Goal: Information Seeking & Learning: Learn about a topic

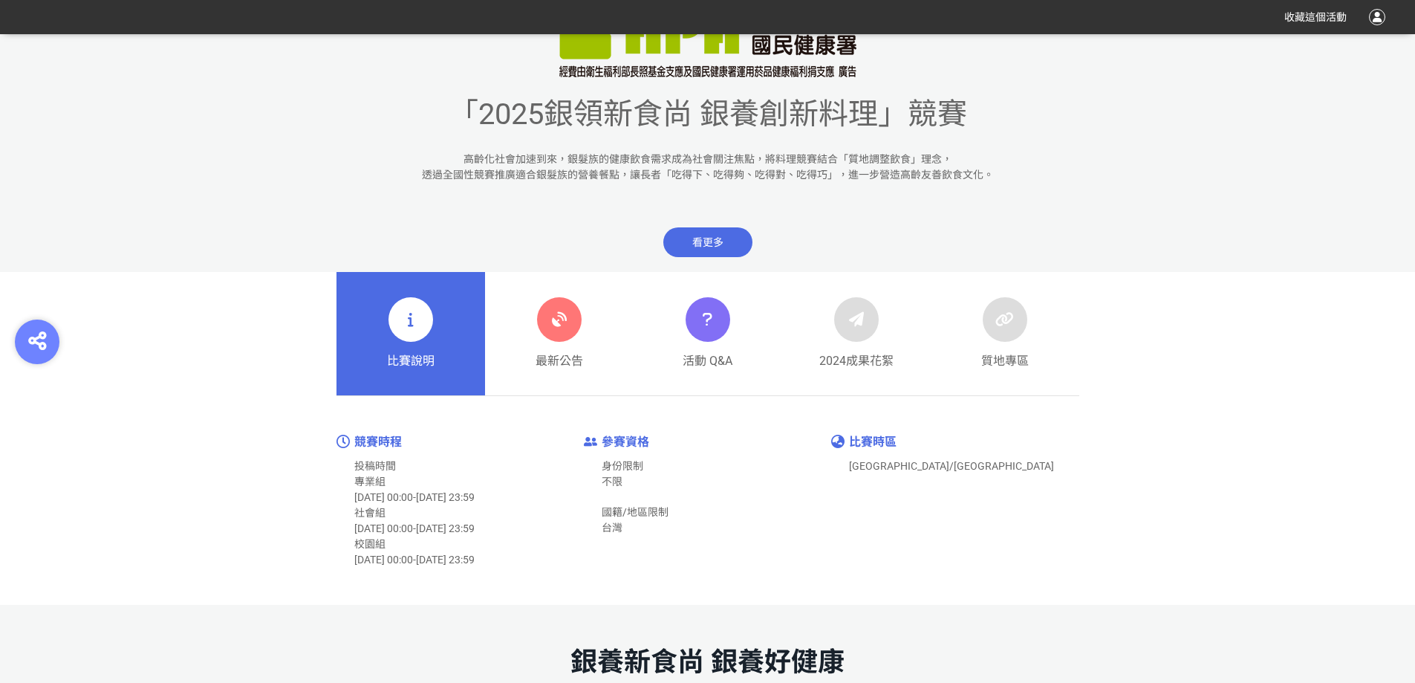
scroll to position [594, 0]
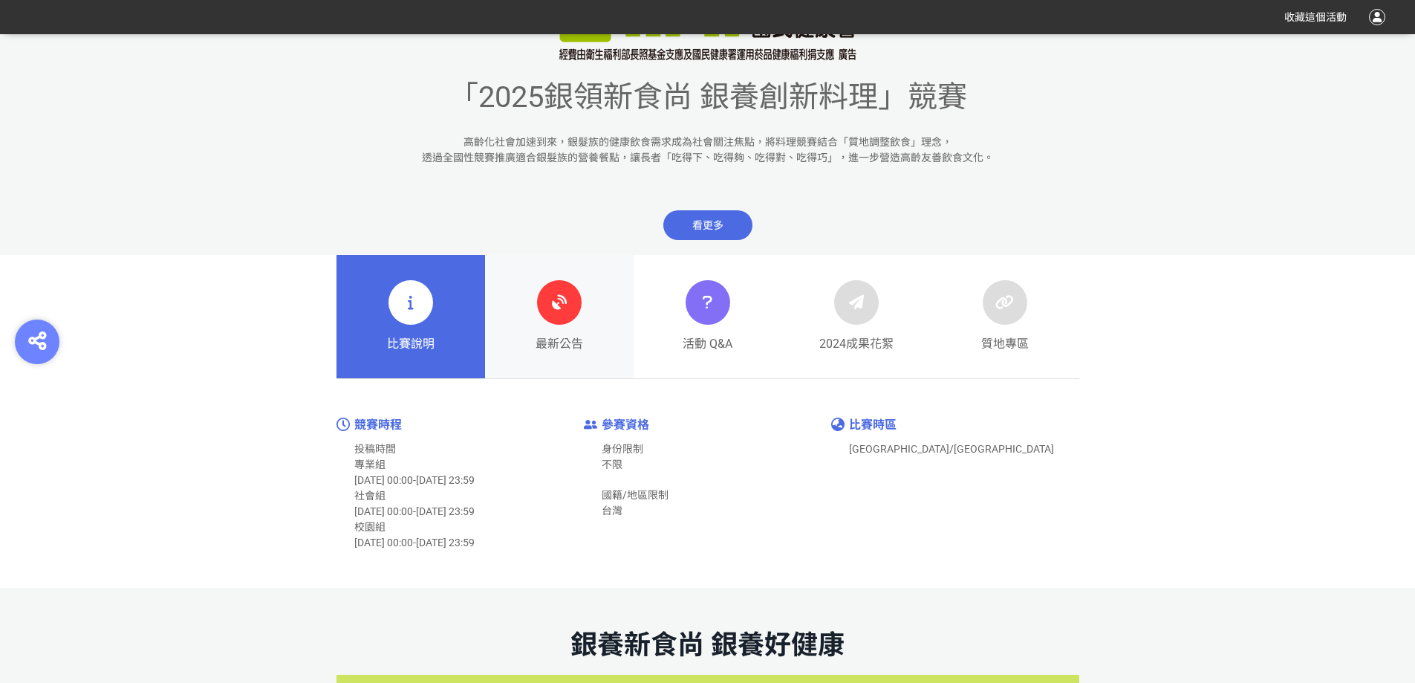
click at [561, 304] on icon at bounding box center [559, 302] width 27 height 27
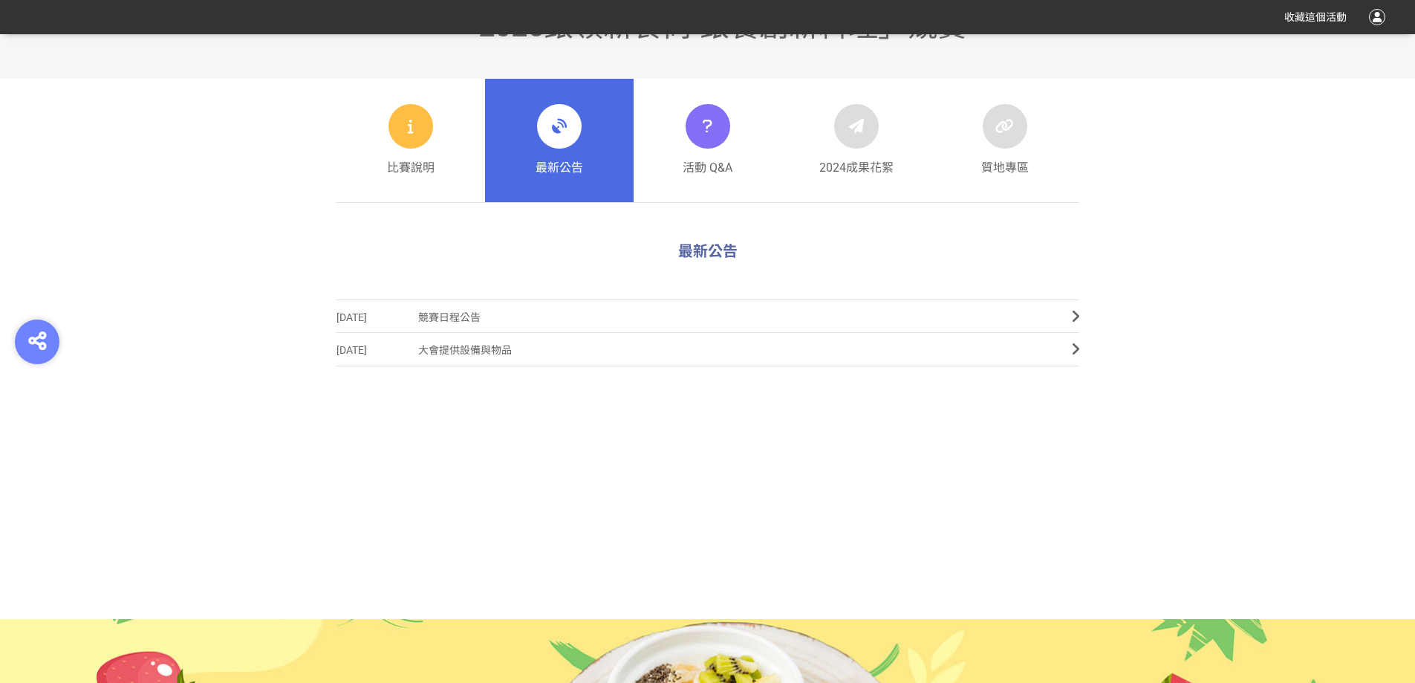
scroll to position [663, 0]
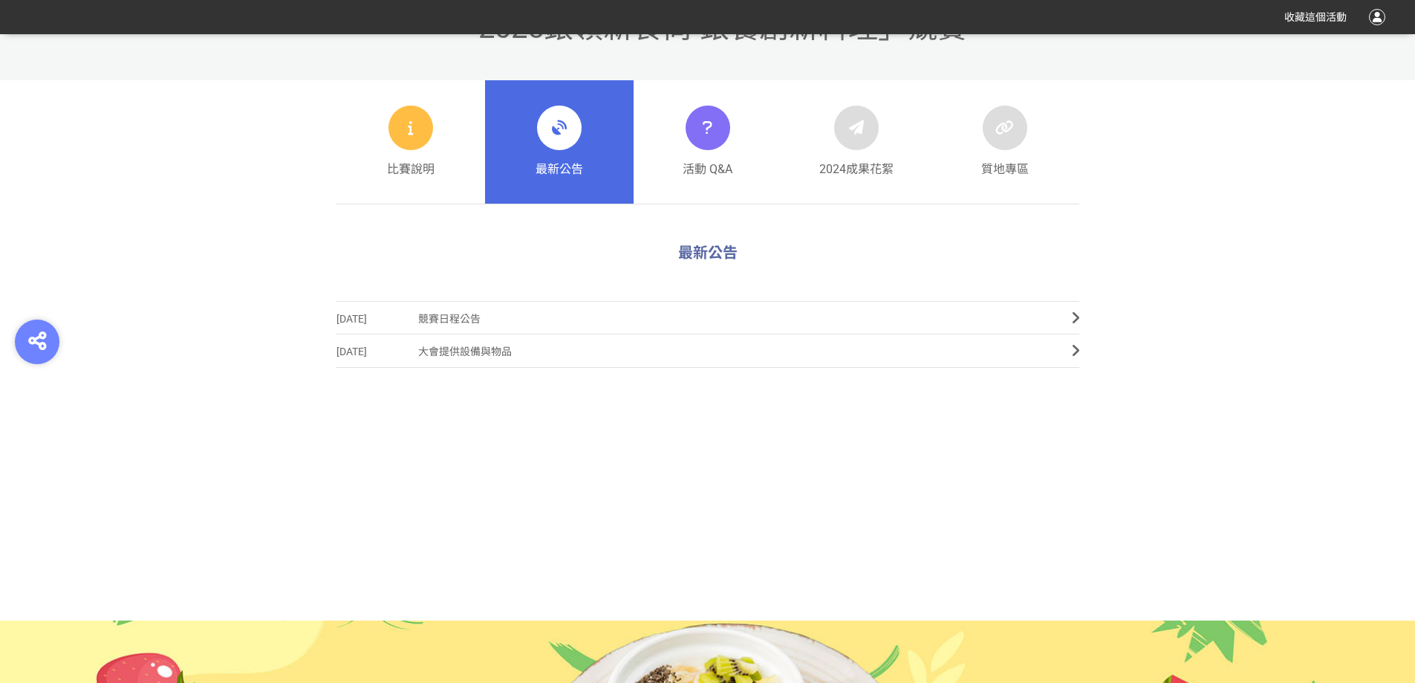
click at [273, 395] on section "最新公告 [DATE] 競賽日程公告 [DATE] 大會提供設備與物品" at bounding box center [707, 430] width 1415 height 379
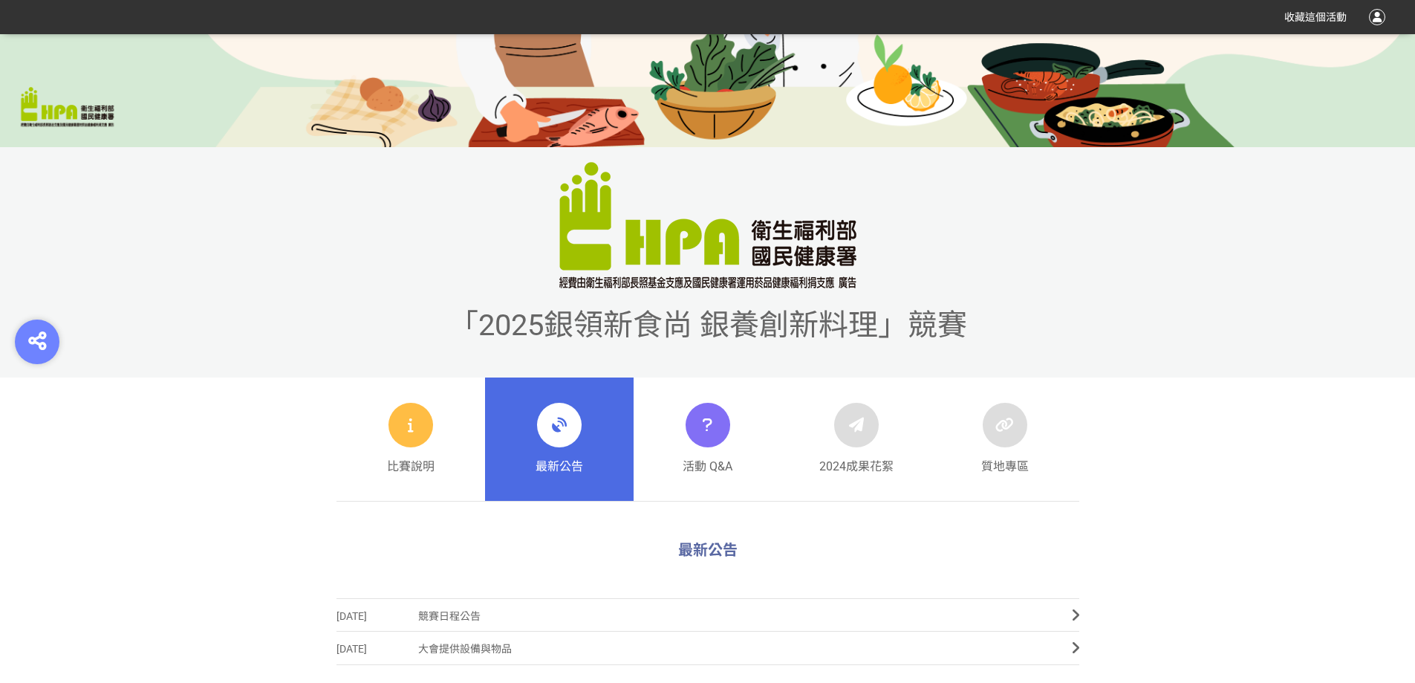
scroll to position [69, 0]
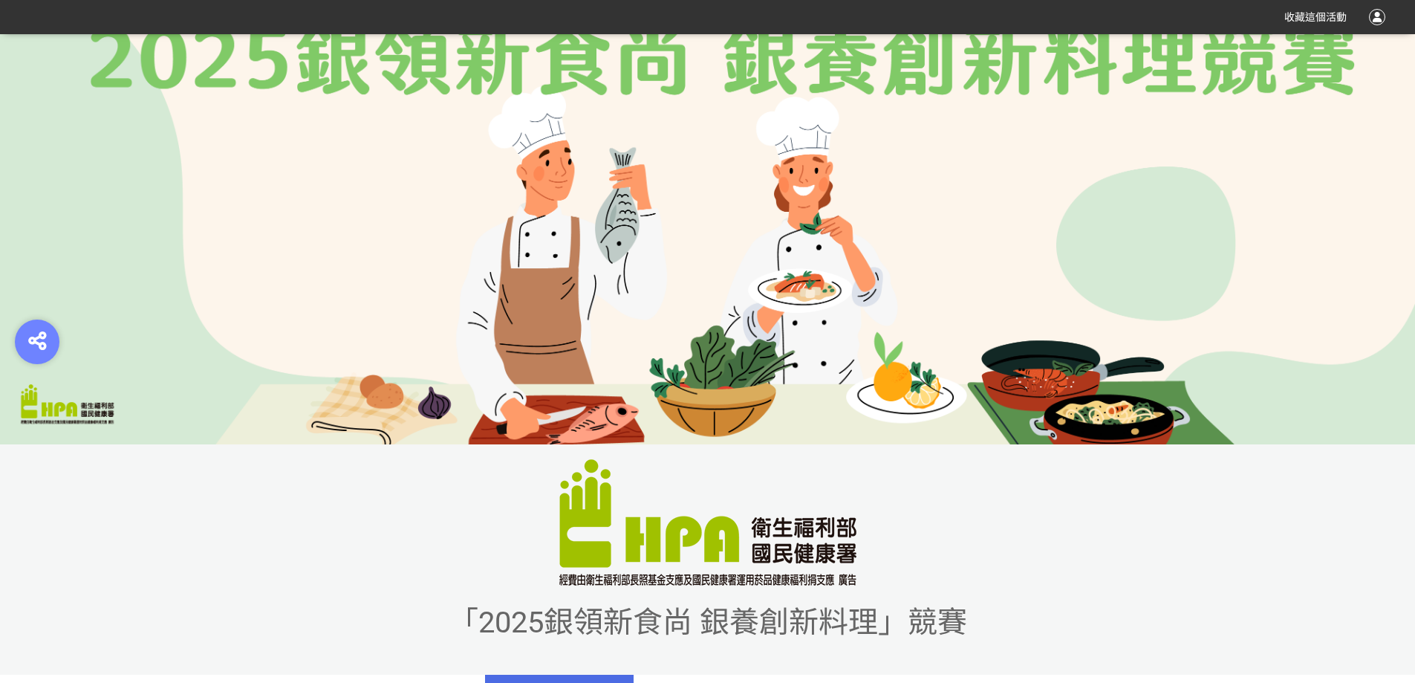
click at [1377, 16] on div at bounding box center [1377, 17] width 16 height 16
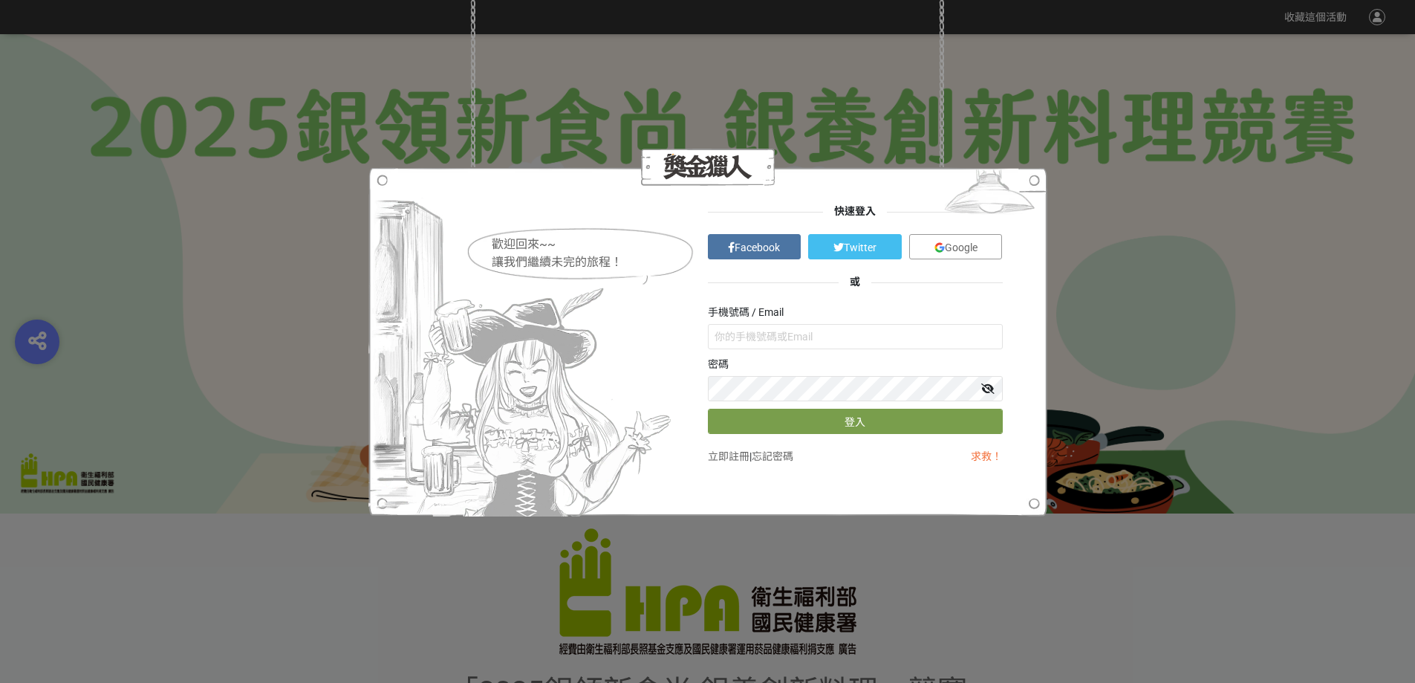
scroll to position [0, 0]
type input "林思彤"
click at [419, 134] on div "歡迎回來~~ 讓我們繼續未完的旅程！ 快速登入 Facebook Twitter Google 或 手機號碼 / Email 林思彤 密碼 登入 立即註冊 |…" at bounding box center [707, 341] width 1415 height 683
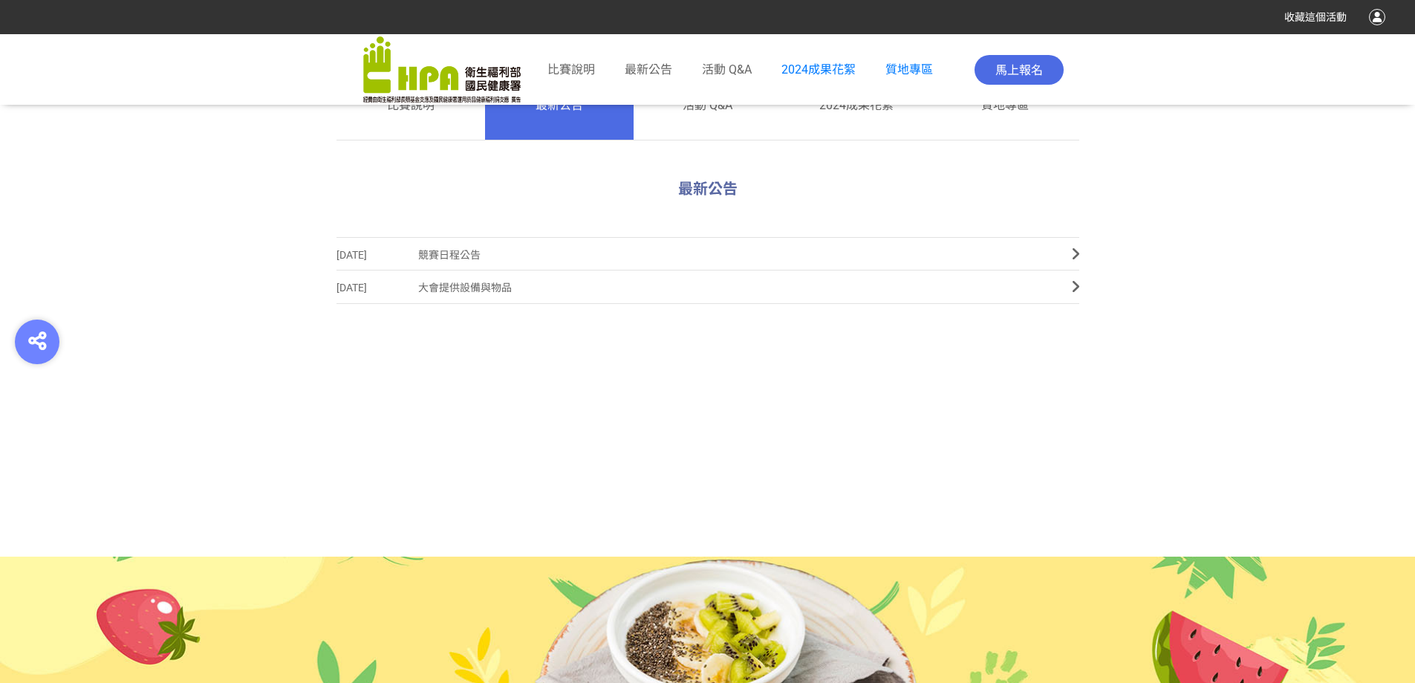
scroll to position [743, 0]
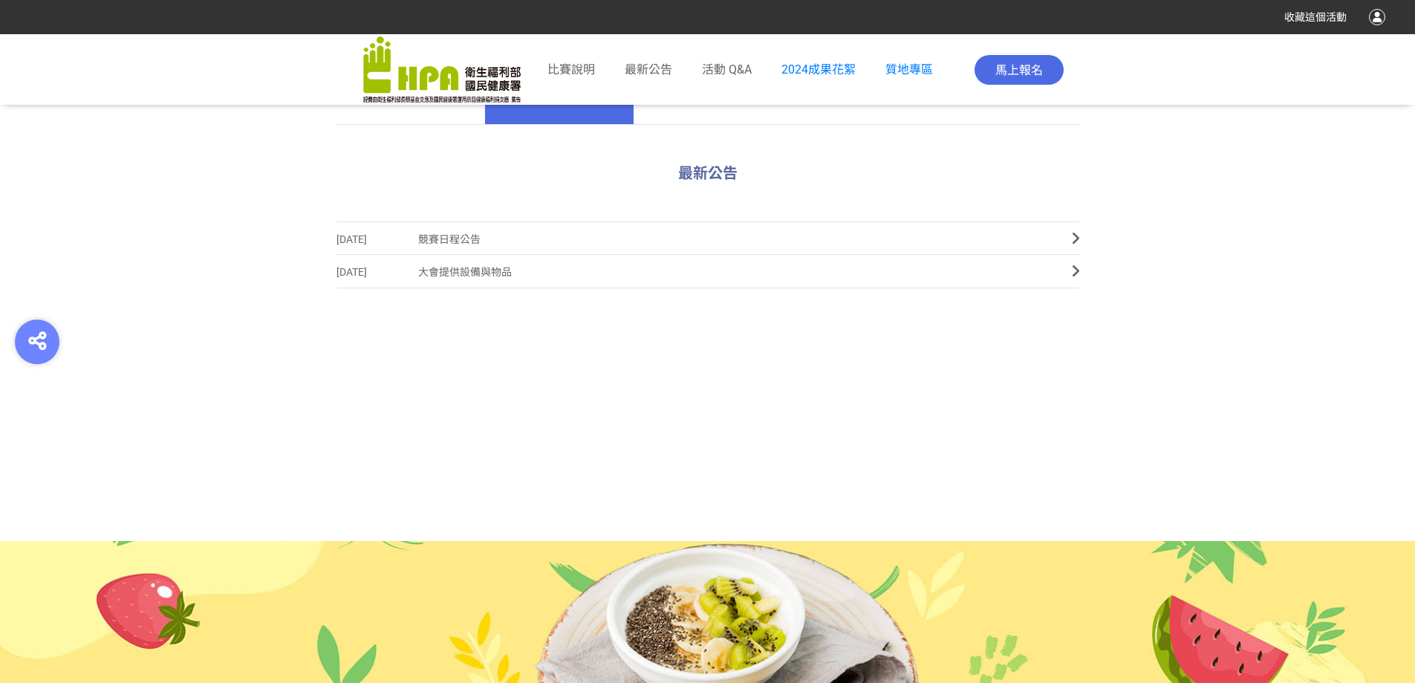
click at [636, 364] on div "2025-07-09 競賽日程公告 2025-03-20 大會提供設備與物品" at bounding box center [708, 351] width 743 height 260
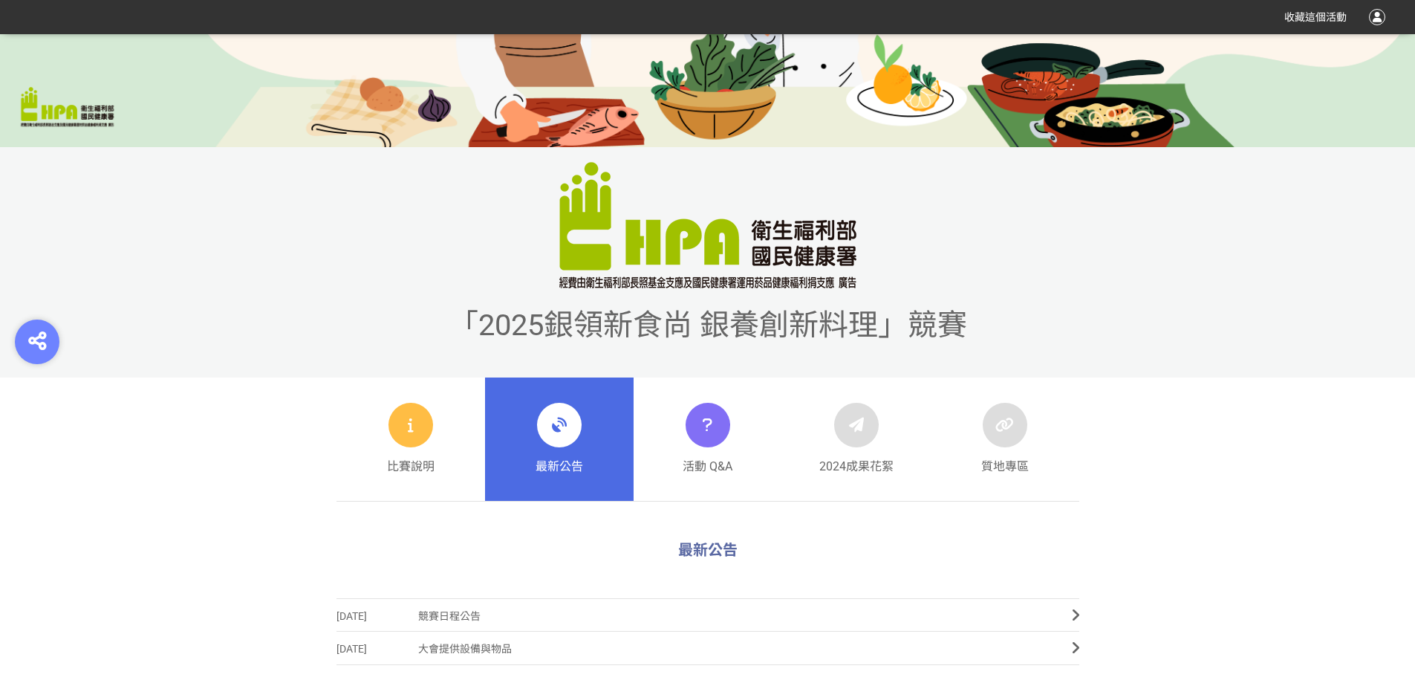
scroll to position [738, 0]
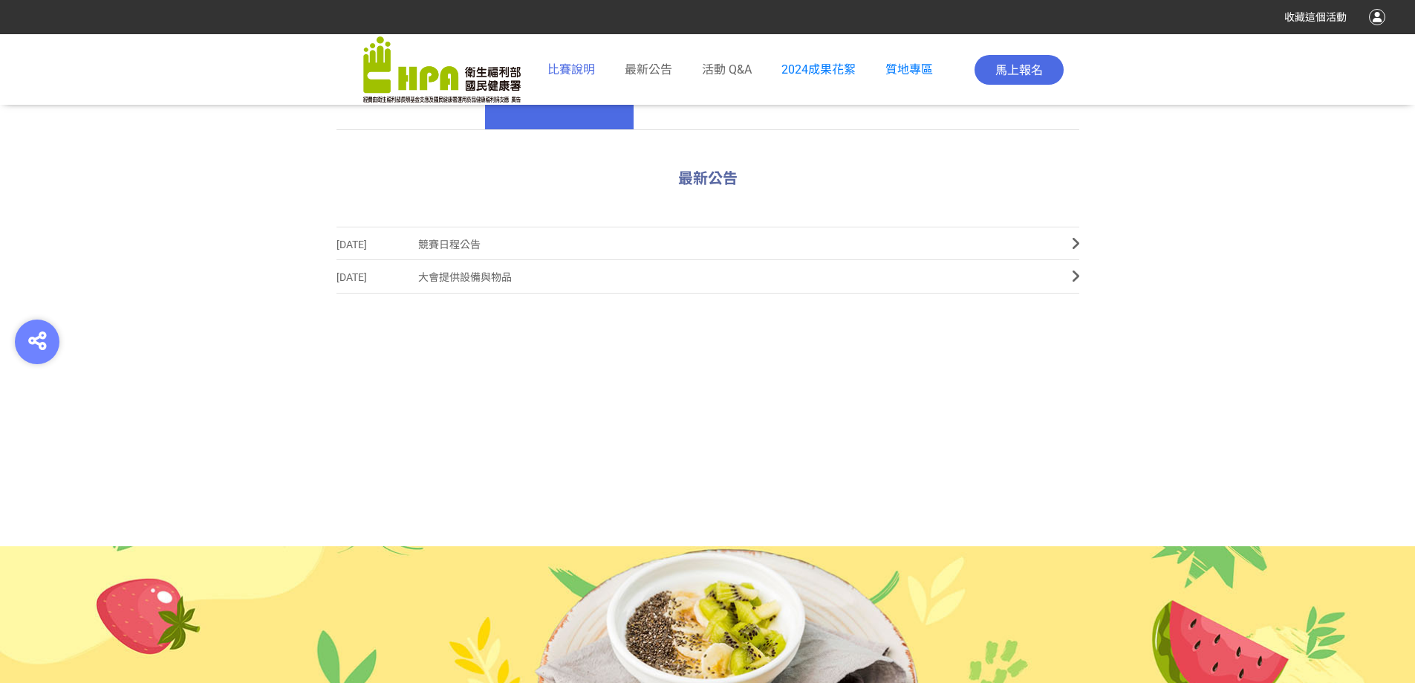
click at [577, 68] on span "比賽說明" at bounding box center [572, 69] width 48 height 14
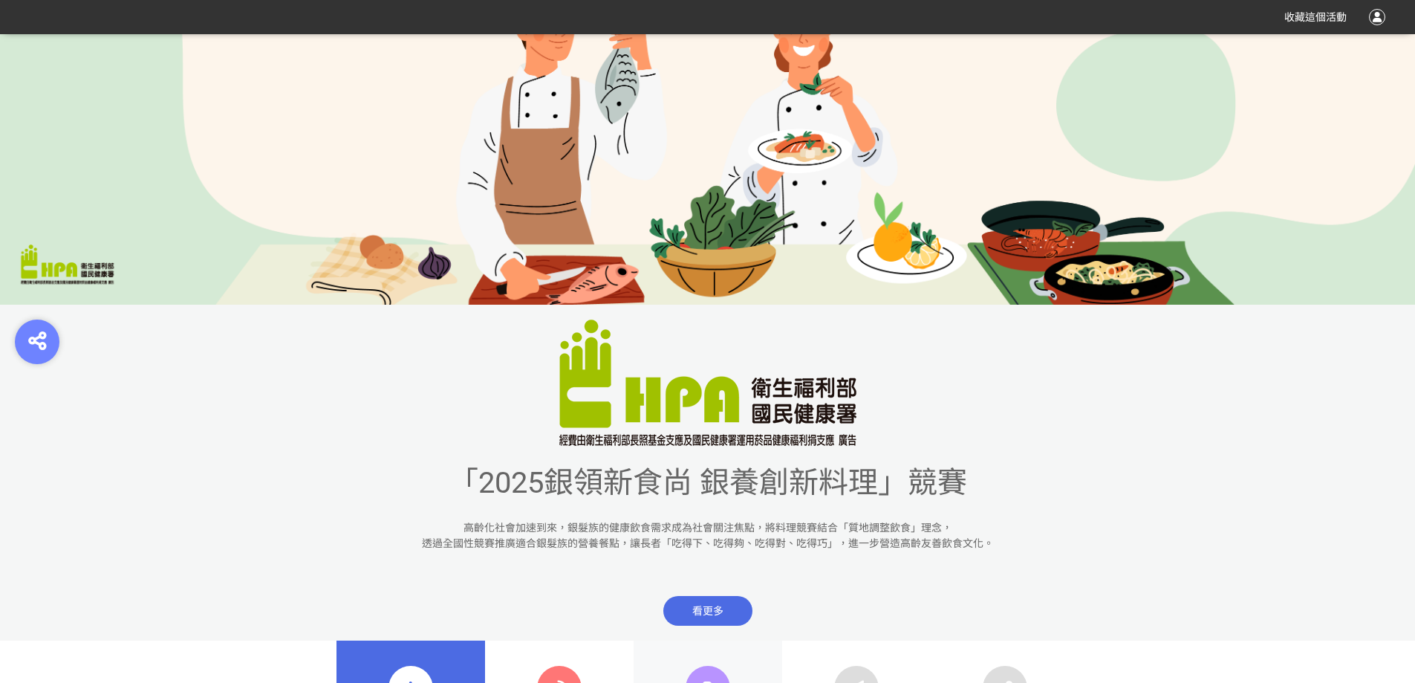
scroll to position [446, 0]
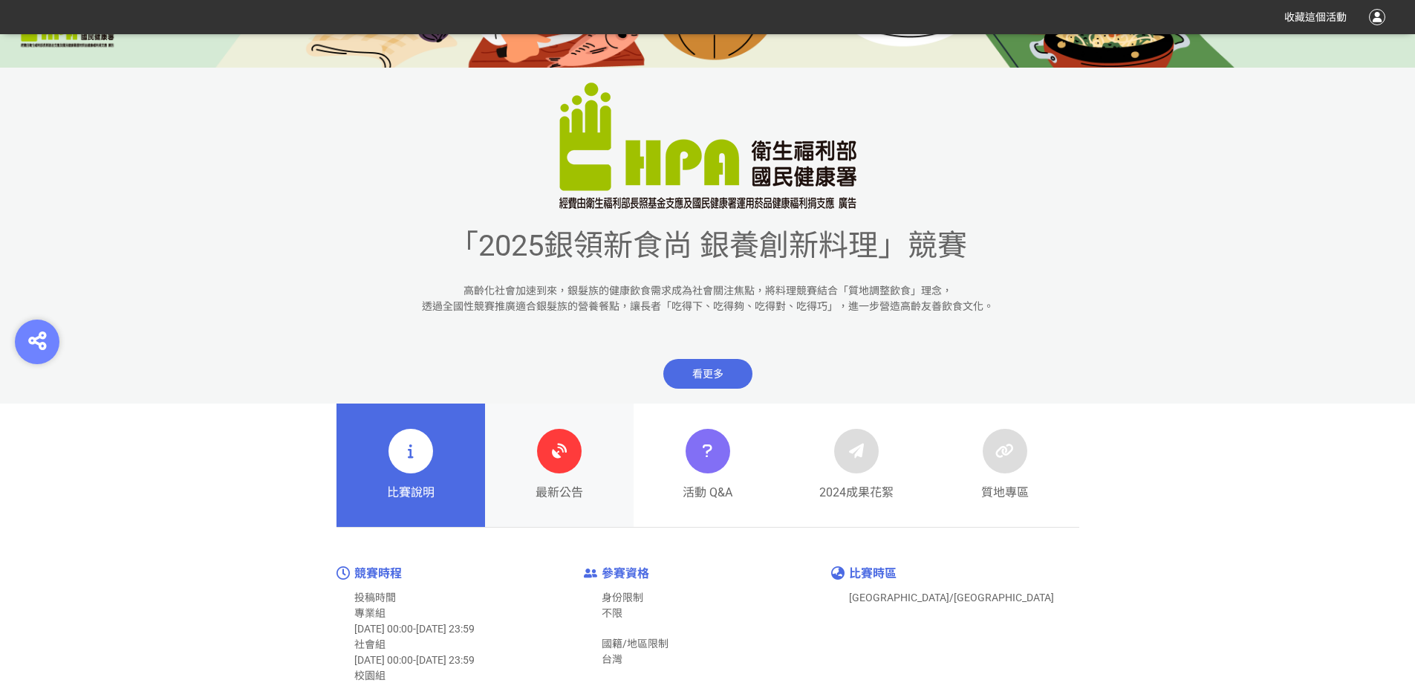
click at [548, 454] on icon at bounding box center [559, 451] width 27 height 27
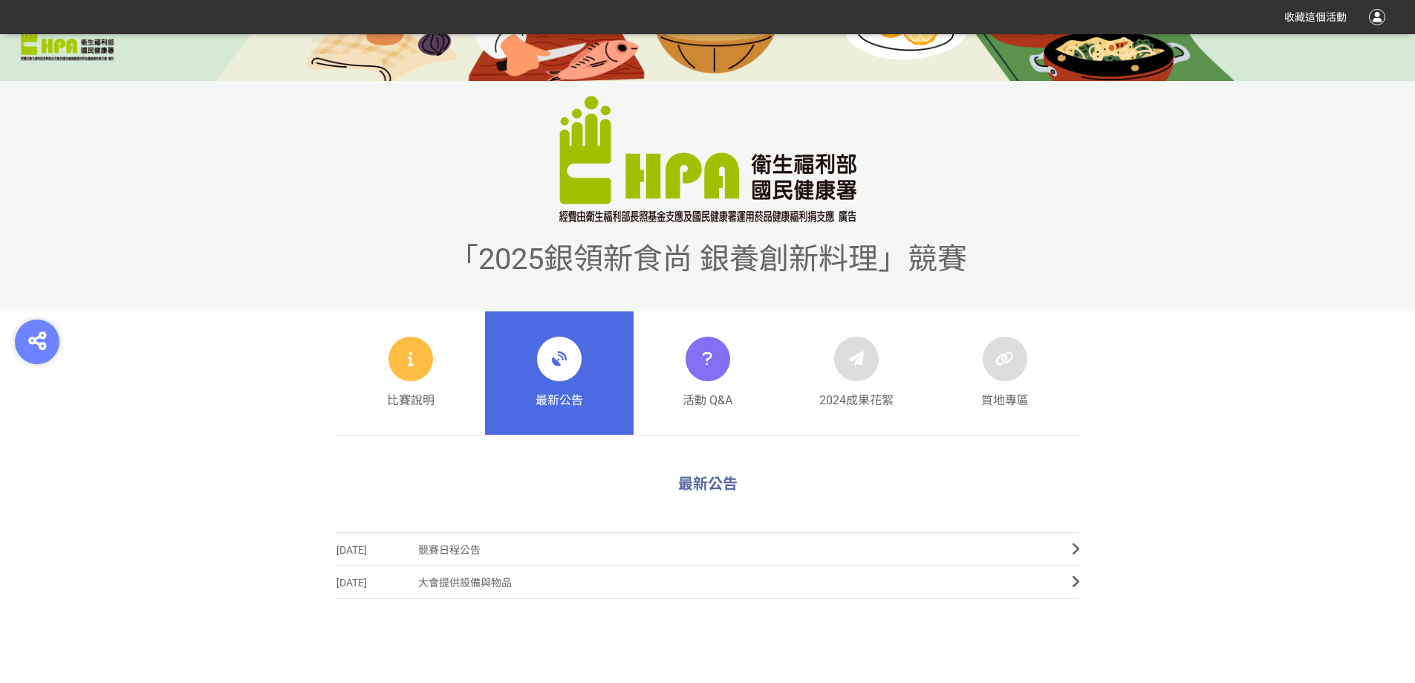
scroll to position [743, 0]
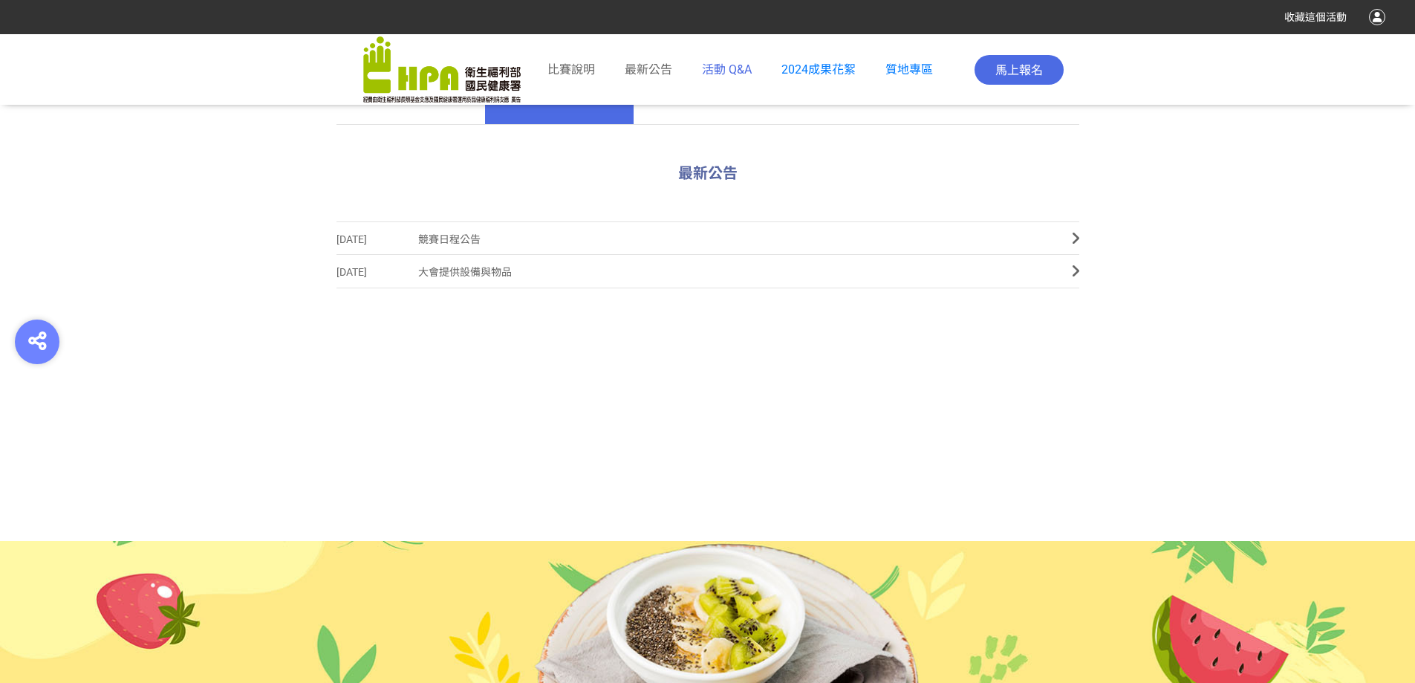
click at [727, 70] on span "活動 Q&A" at bounding box center [727, 69] width 50 height 14
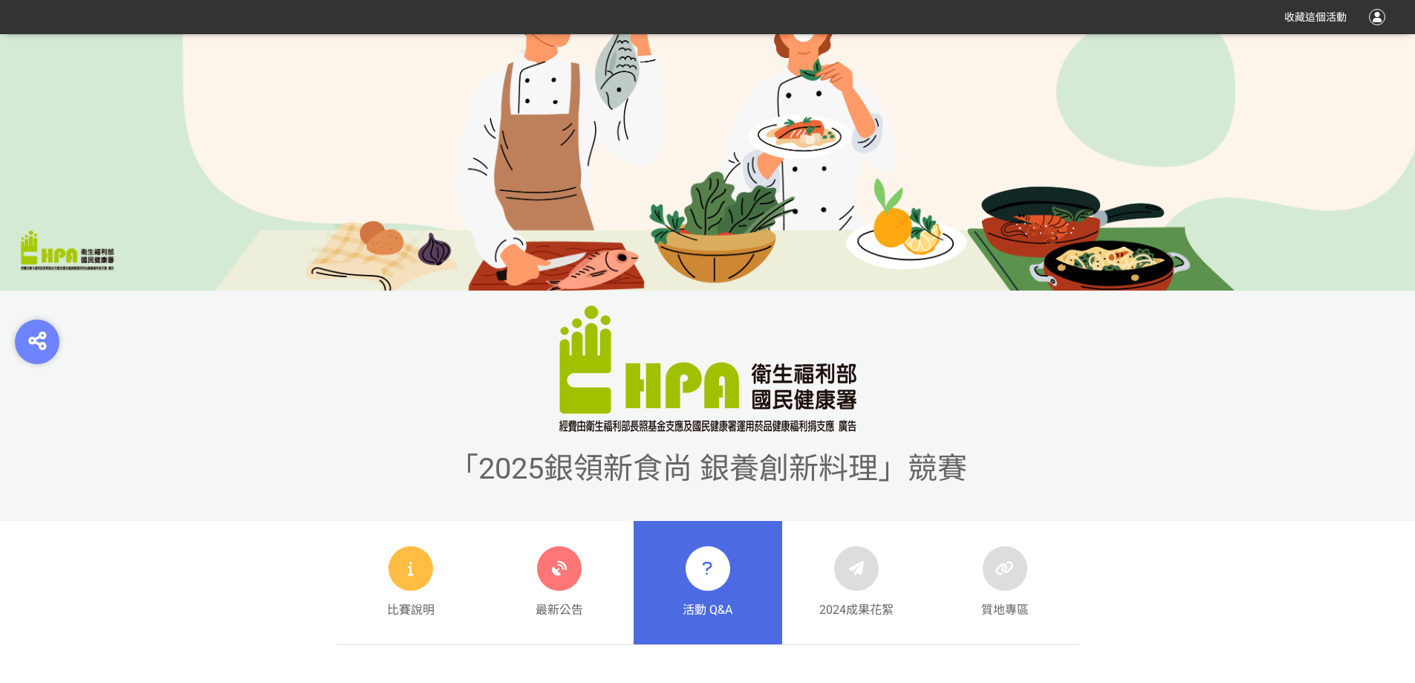
scroll to position [594, 0]
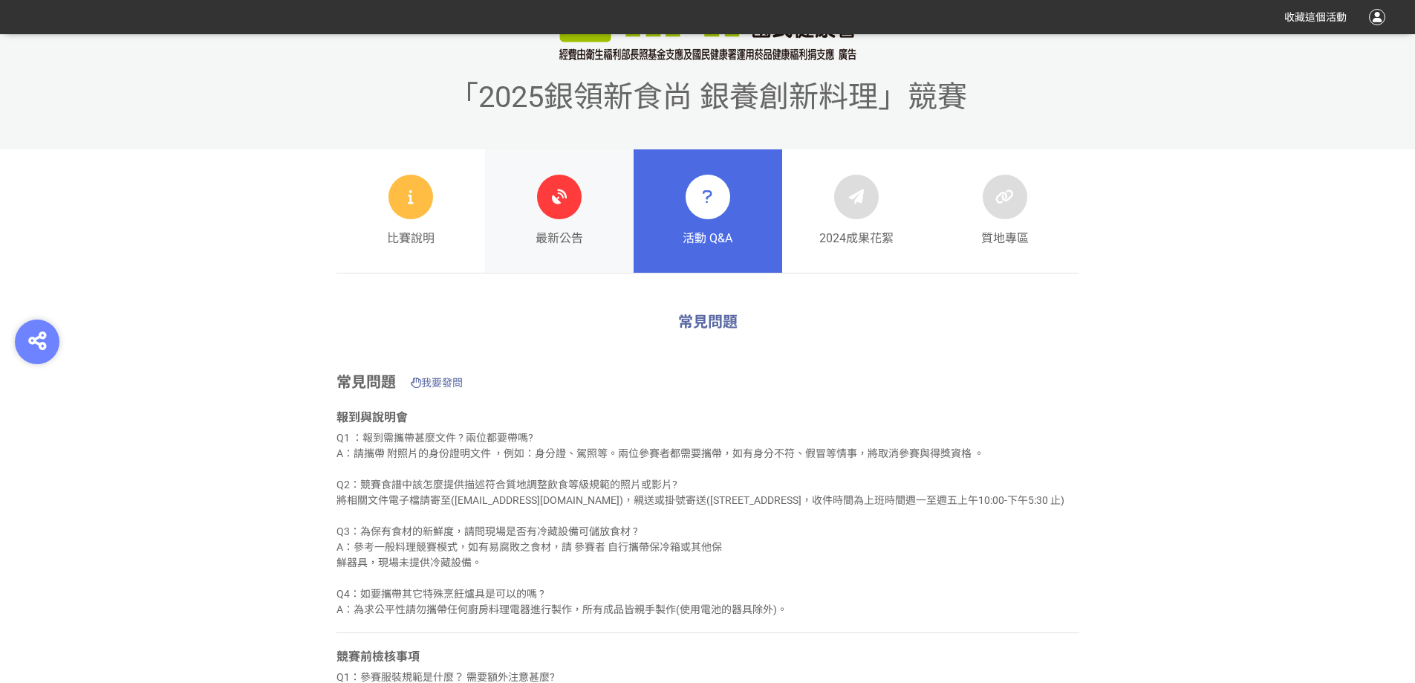
click at [566, 202] on icon at bounding box center [559, 197] width 27 height 27
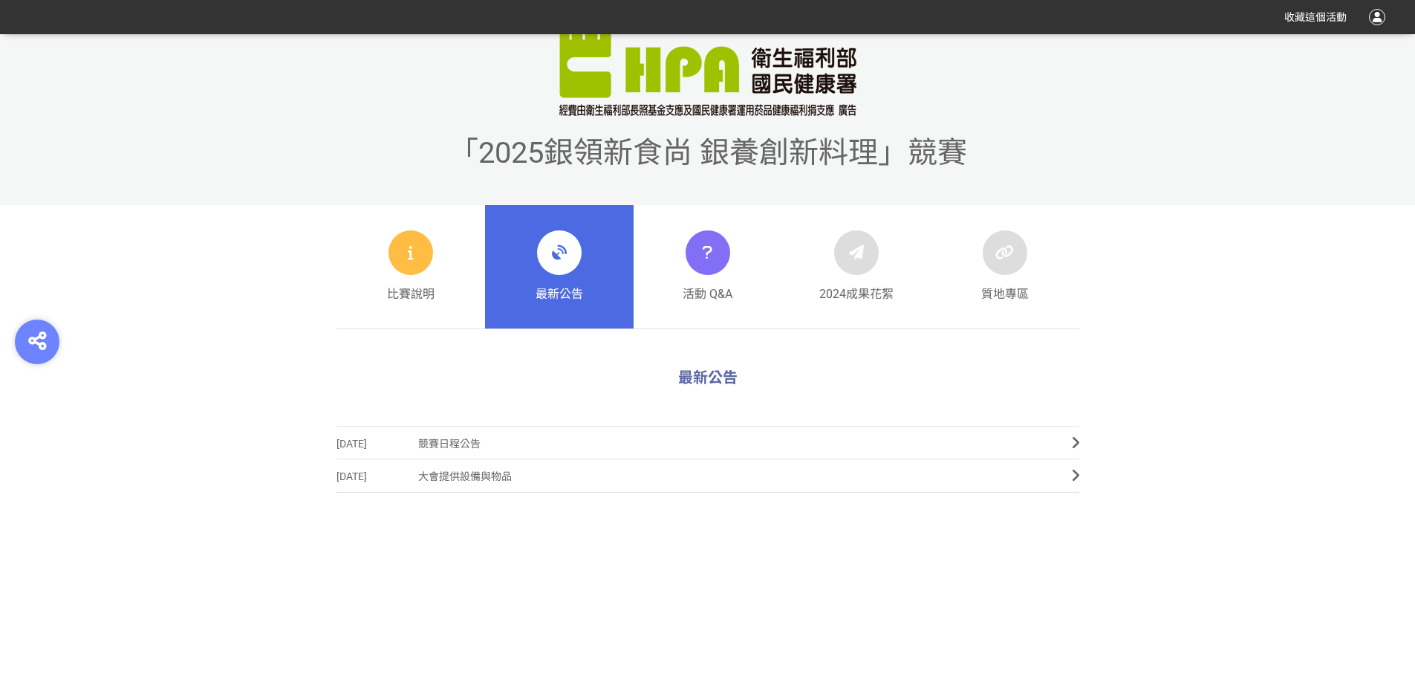
scroll to position [515, 0]
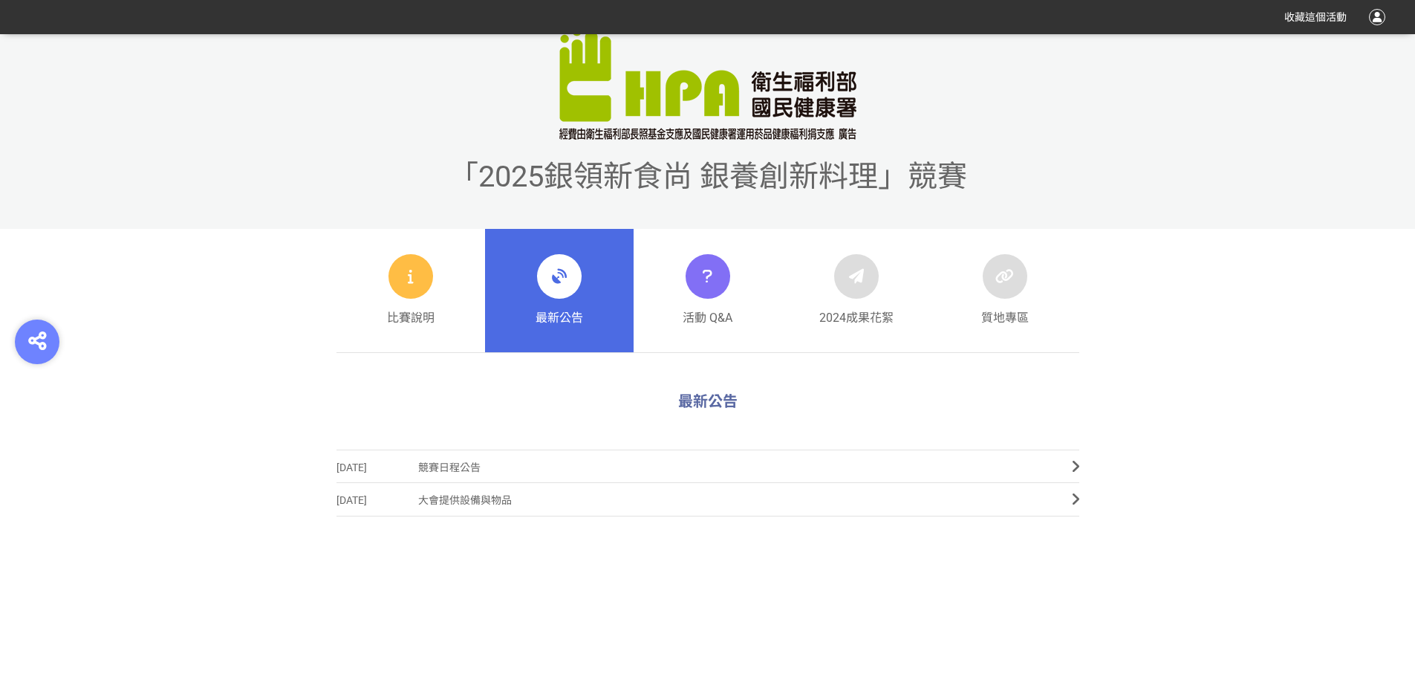
click at [1207, 261] on div "比賽說明 最新公告 活動 Q&A 2024成果花絮 質地專區" at bounding box center [707, 291] width 1415 height 124
click at [446, 465] on span "競賽日程公告" at bounding box center [734, 467] width 632 height 33
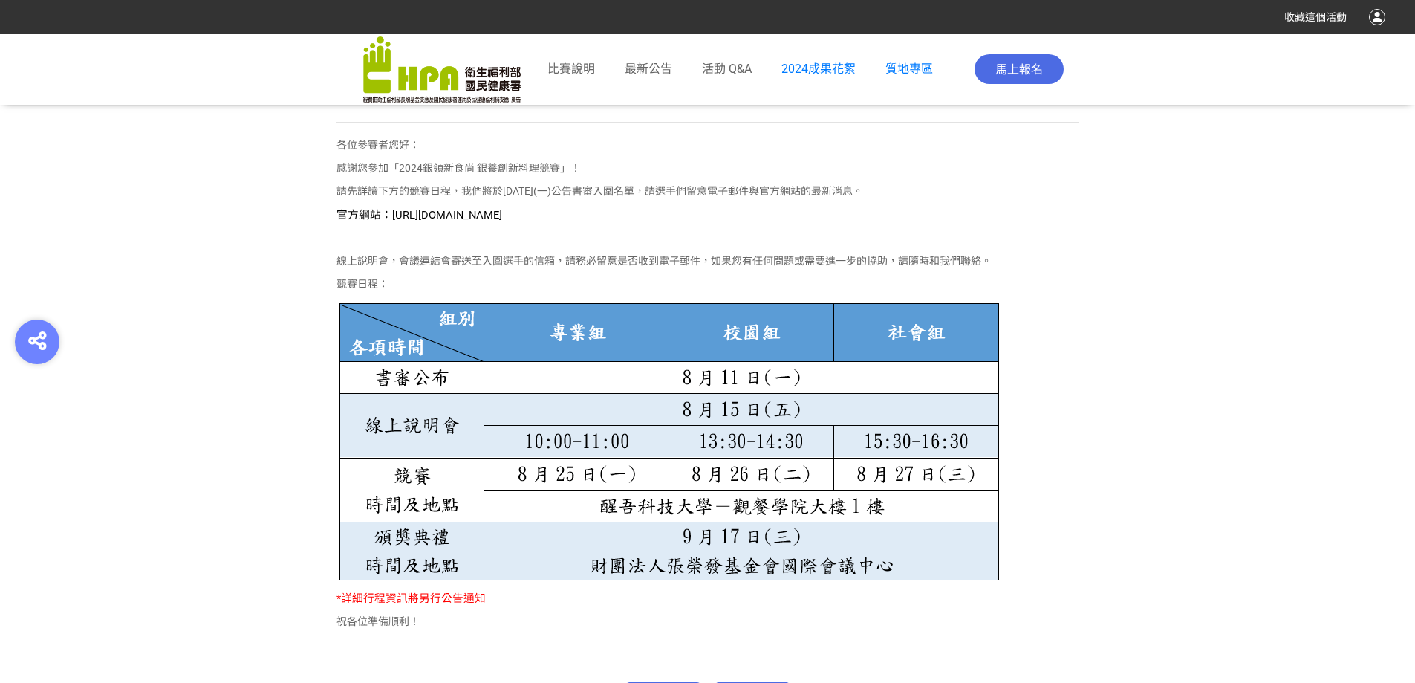
scroll to position [822, 0]
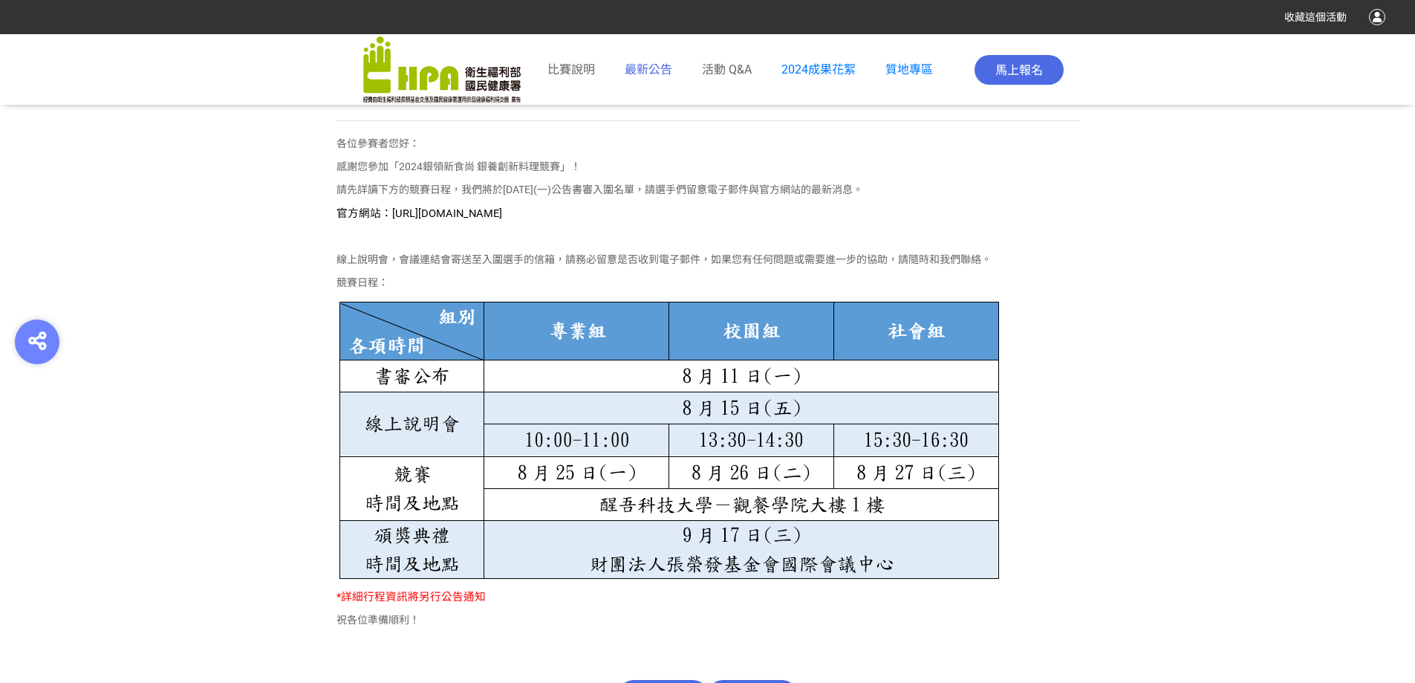
click at [649, 74] on span "最新公告" at bounding box center [649, 69] width 48 height 14
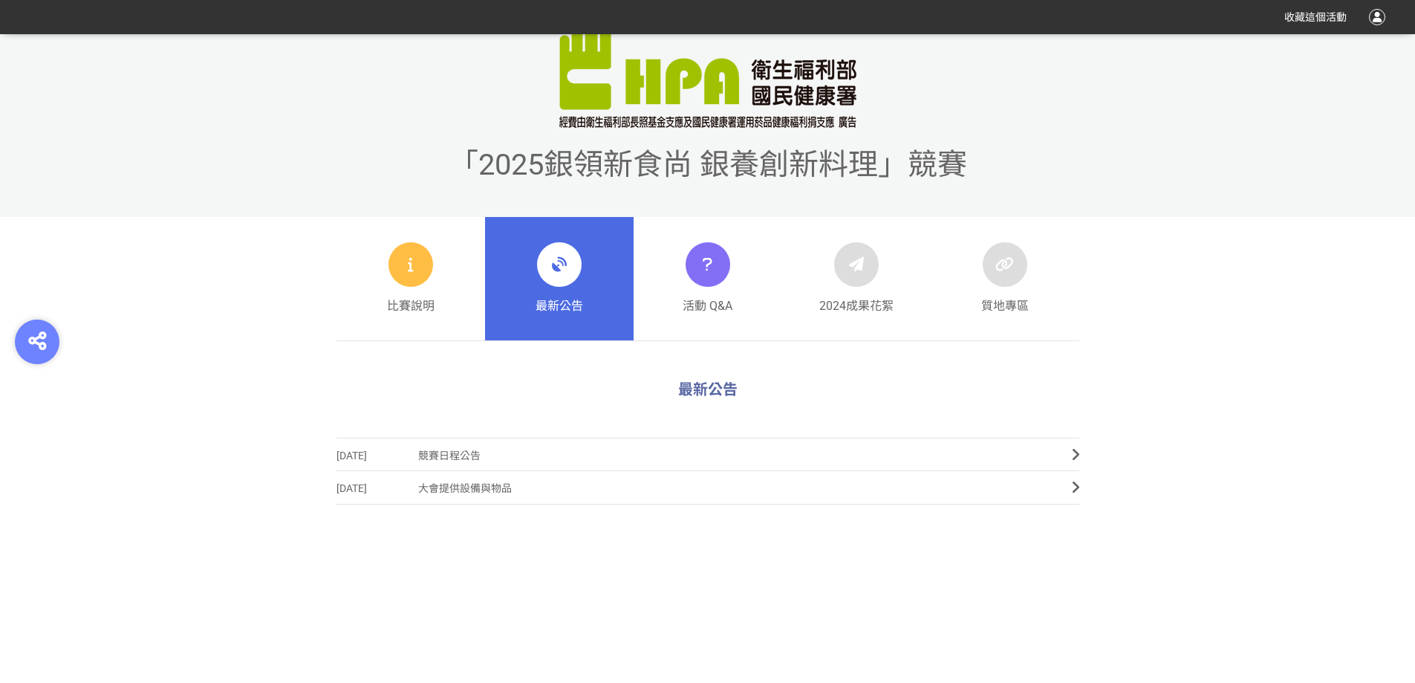
scroll to position [594, 0]
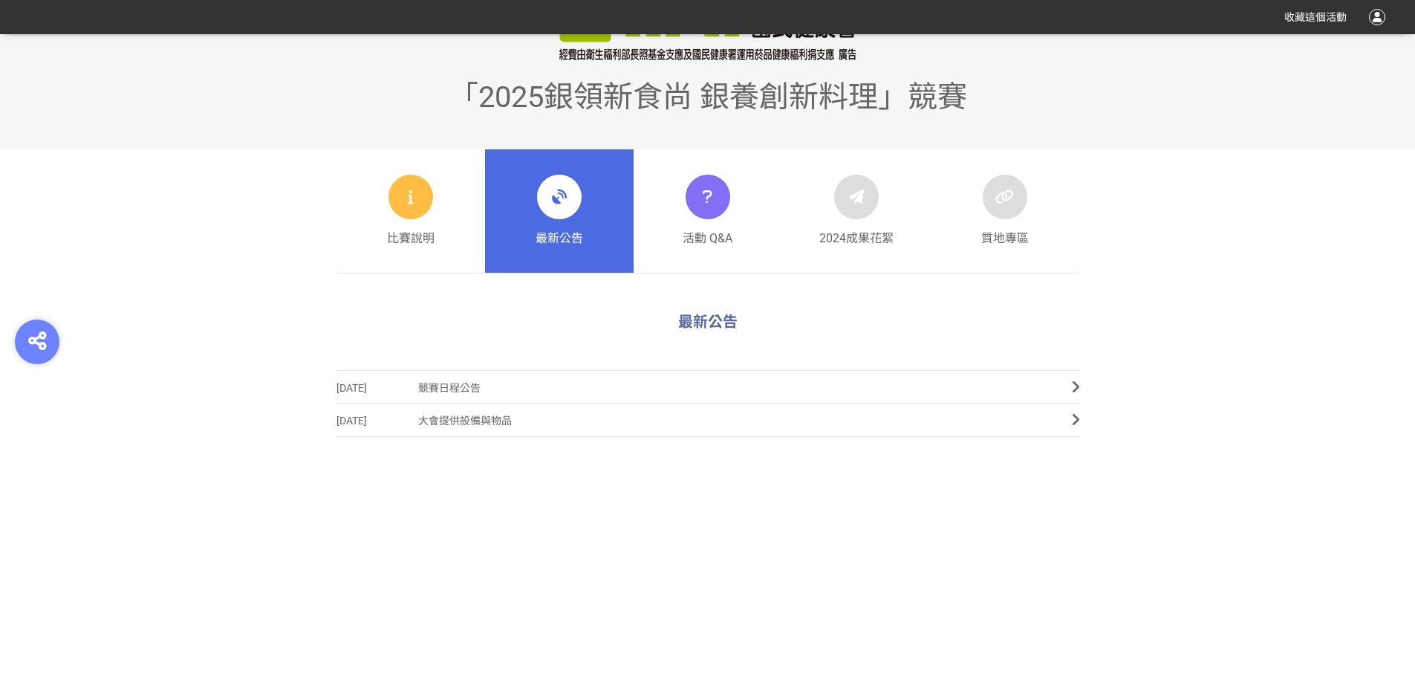
click at [577, 234] on span "最新公告" at bounding box center [560, 239] width 48 height 18
click at [568, 207] on icon at bounding box center [559, 197] width 27 height 27
